Goal: Find specific page/section: Find specific page/section

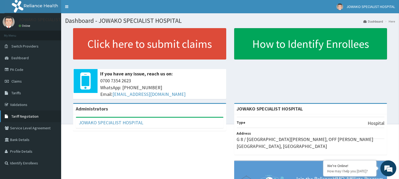
click at [31, 115] on span "Tariff Negotiation" at bounding box center [24, 116] width 27 height 5
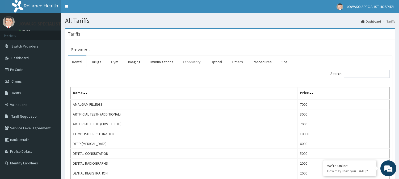
click at [192, 63] on link "Laboratory" at bounding box center [192, 61] width 26 height 11
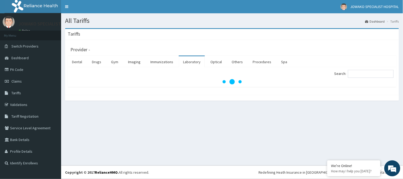
click at [192, 63] on link "Laboratory" at bounding box center [192, 61] width 26 height 11
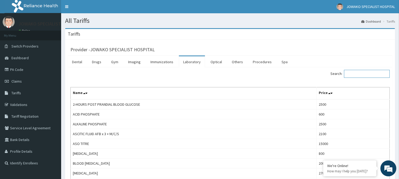
click at [360, 73] on input "Search:" at bounding box center [367, 74] width 46 height 8
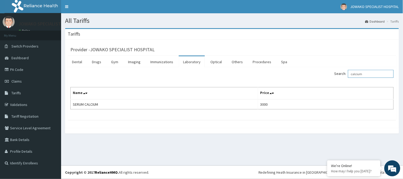
drag, startPoint x: 374, startPoint y: 74, endPoint x: 319, endPoint y: 74, distance: 55.0
click at [323, 74] on div "Search: calcium" at bounding box center [315, 74] width 158 height 9
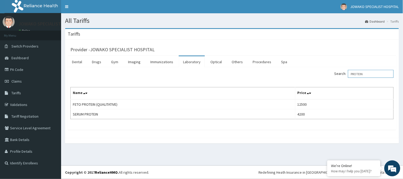
drag, startPoint x: 372, startPoint y: 73, endPoint x: 347, endPoint y: 80, distance: 26.4
click at [347, 80] on div "Search: PROTEIN Name Price FETO PROTEIN (QUALITATIVE) 12500 SERUM PROTEIN 4200" at bounding box center [232, 94] width 324 height 49
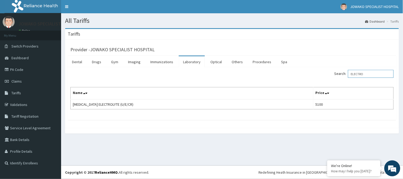
type input "ELECTRO"
